Goal: Transaction & Acquisition: Purchase product/service

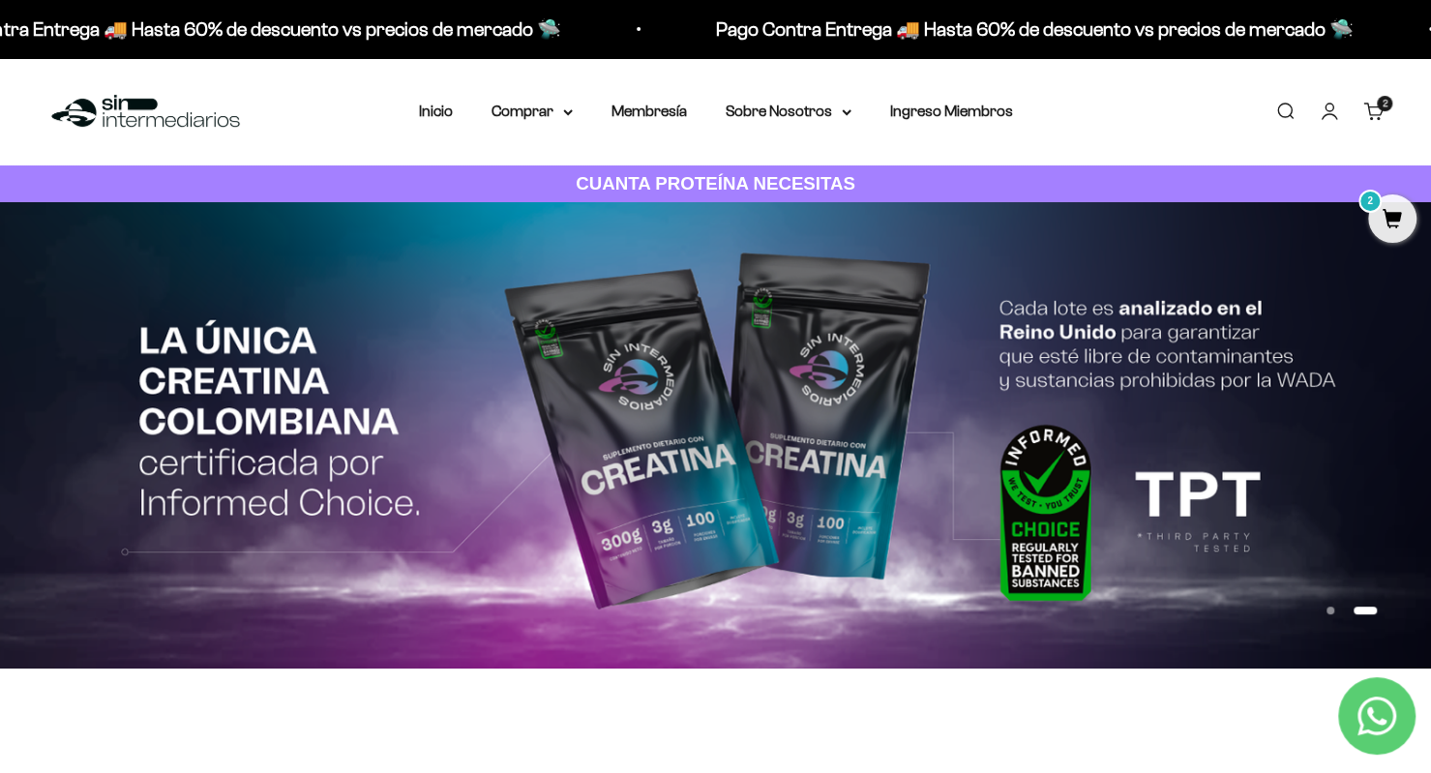
click at [570, 108] on summary "Comprar" at bounding box center [532, 111] width 81 height 25
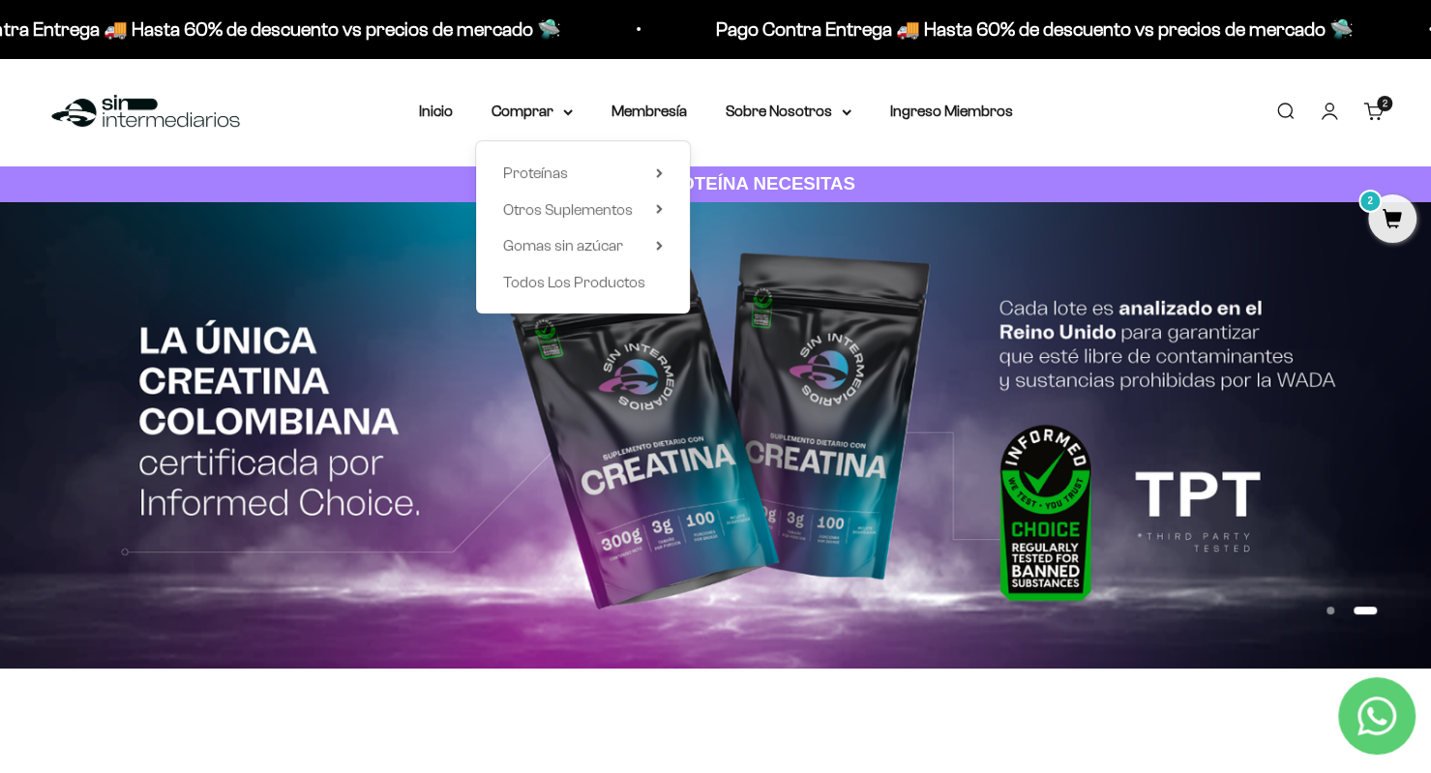
click at [546, 170] on span "Proteínas" at bounding box center [535, 173] width 65 height 16
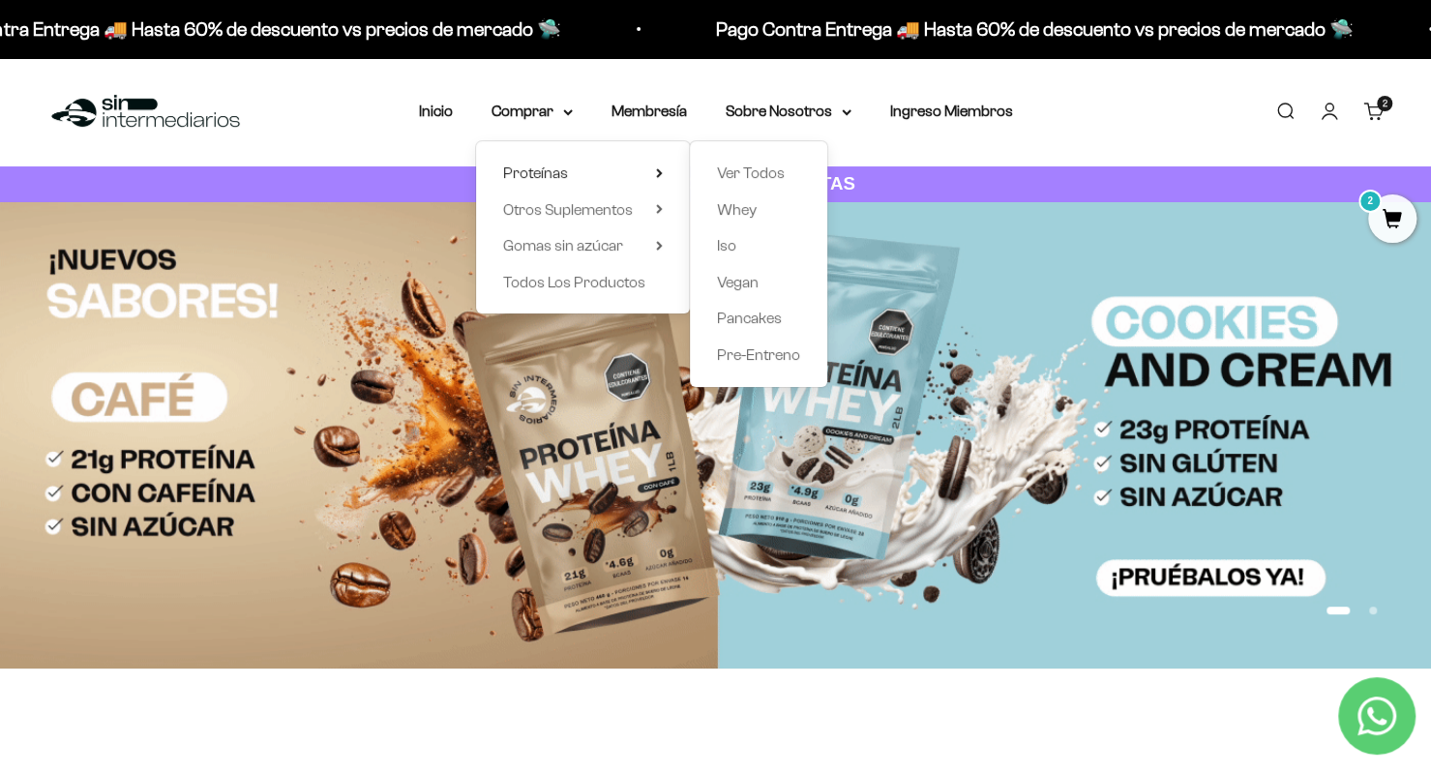
click at [721, 245] on span "Iso" at bounding box center [726, 245] width 19 height 16
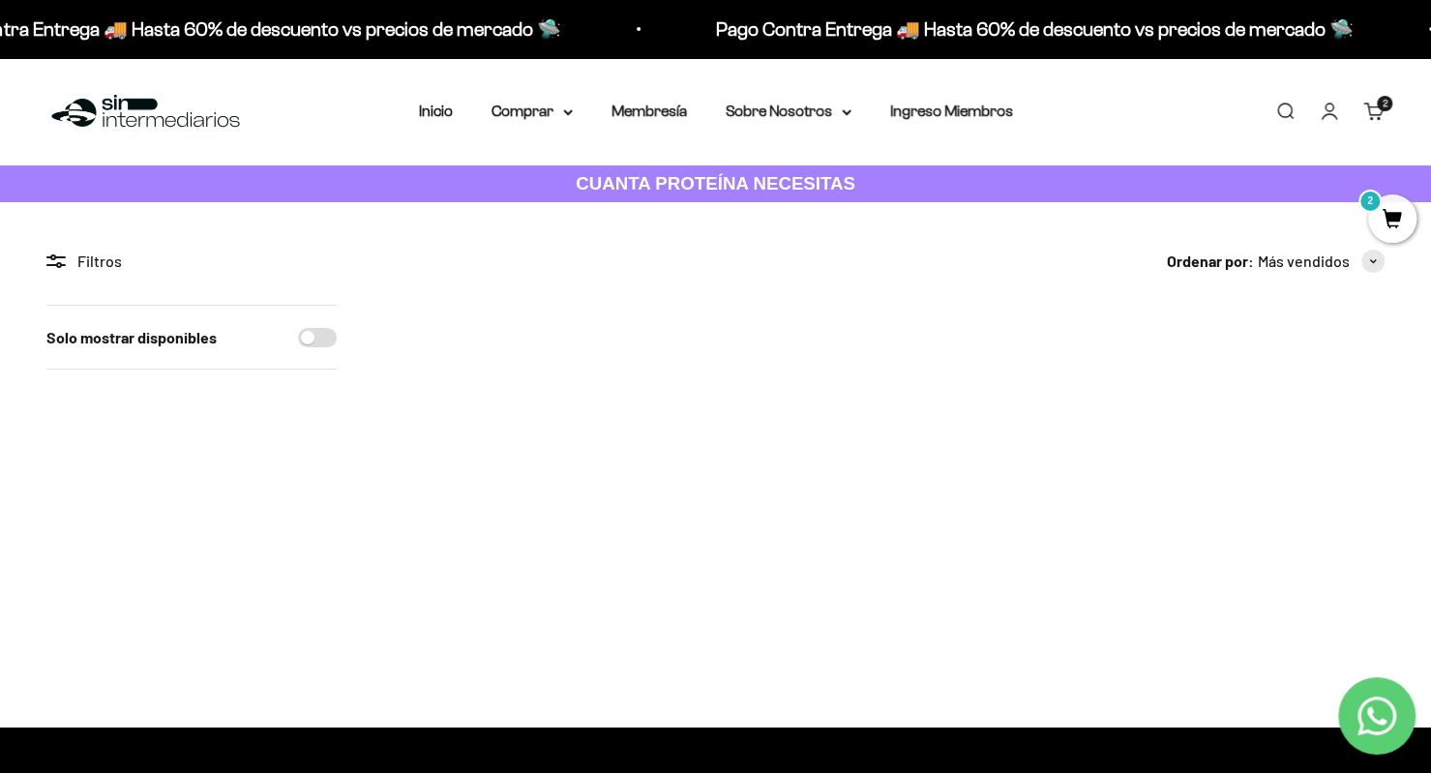
click at [564, 113] on icon at bounding box center [568, 112] width 10 height 7
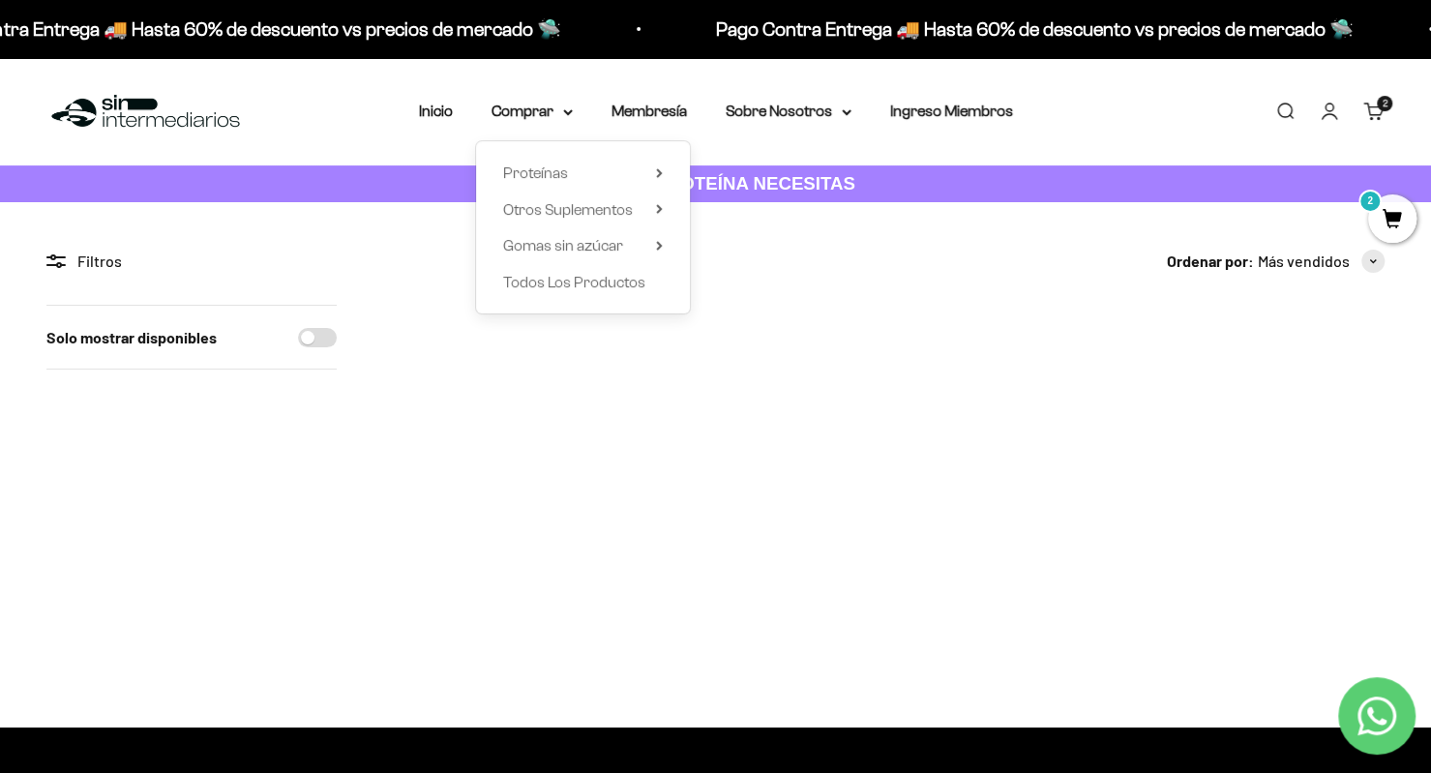
click at [659, 209] on icon at bounding box center [659, 209] width 7 height 10
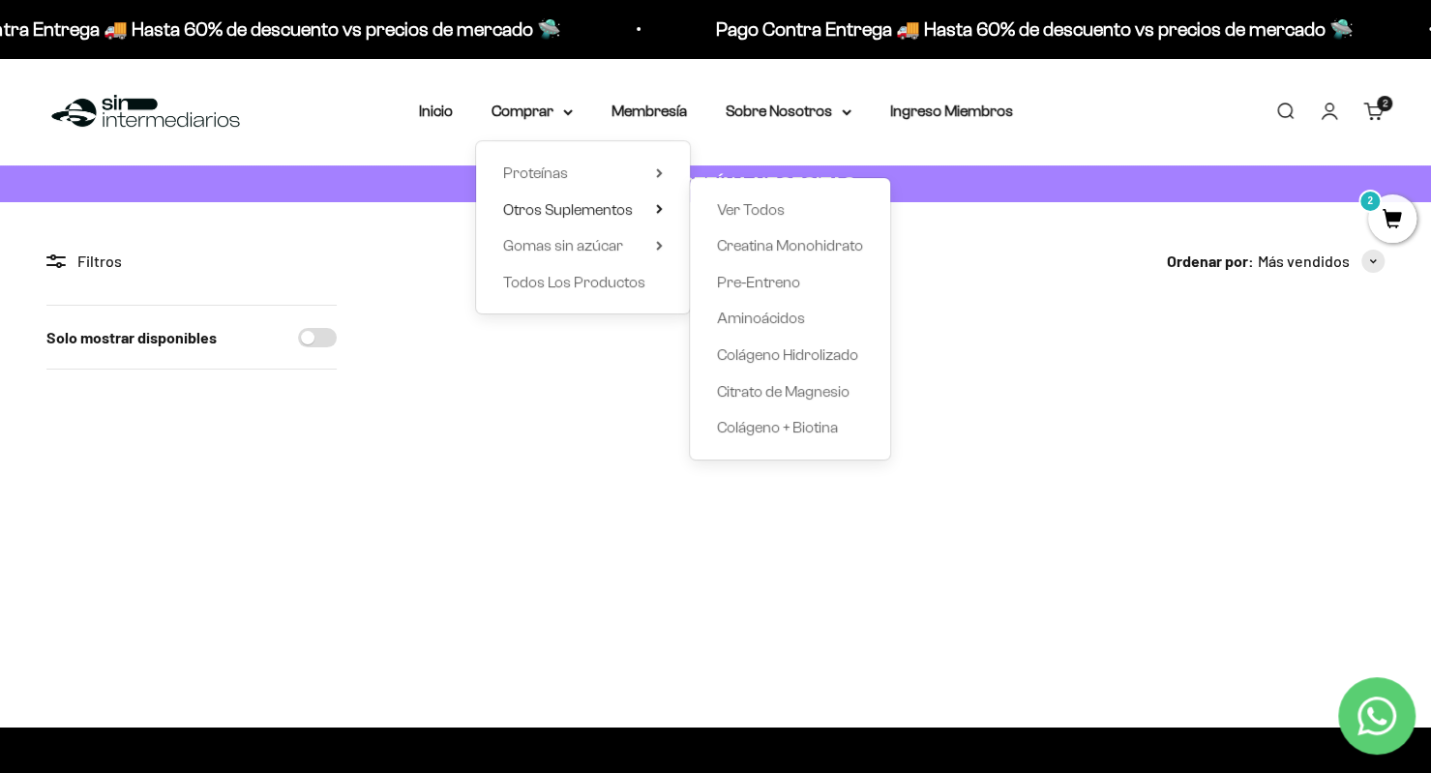
click at [763, 243] on span "Creatina Monohidrato" at bounding box center [790, 245] width 146 height 16
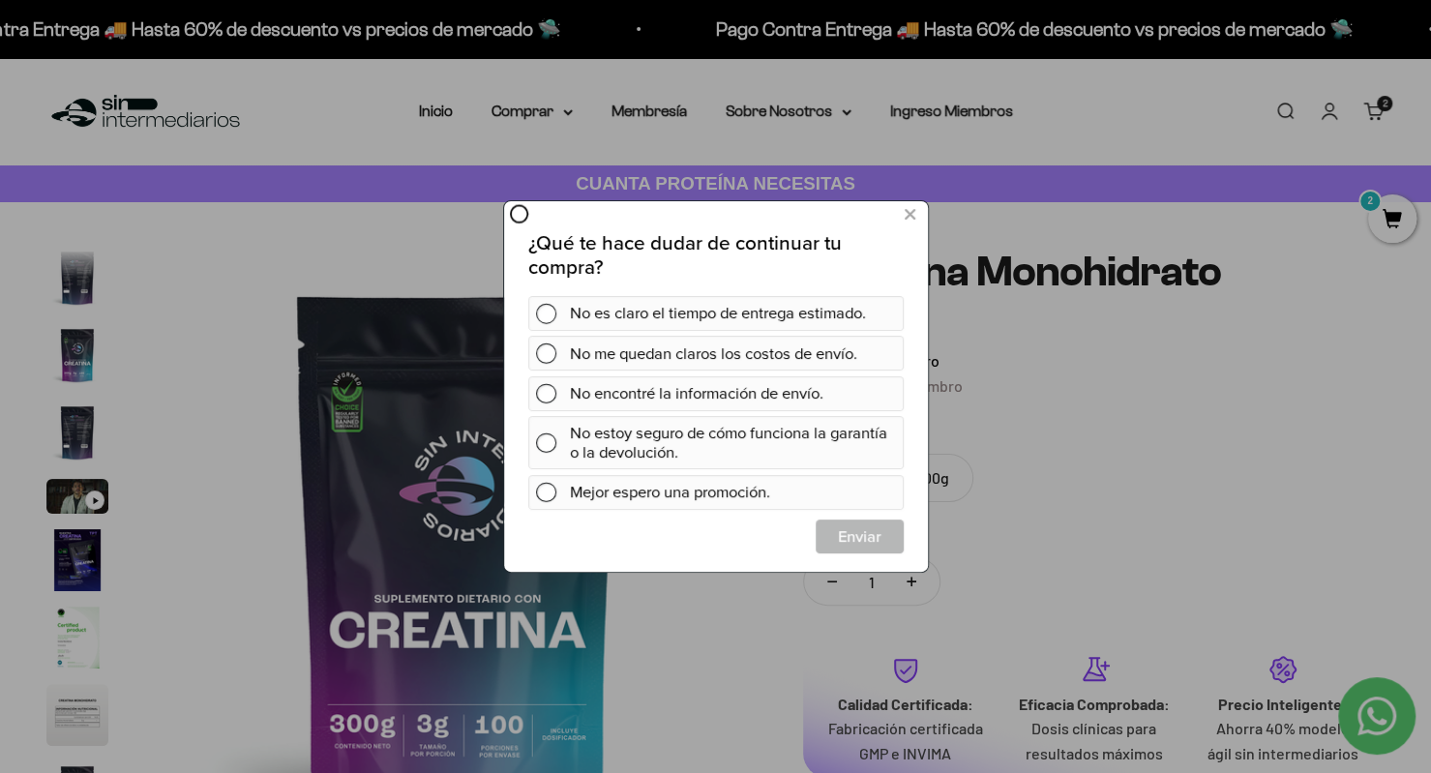
click at [910, 216] on icon at bounding box center [909, 214] width 11 height 26
